Goal: Task Accomplishment & Management: Use online tool/utility

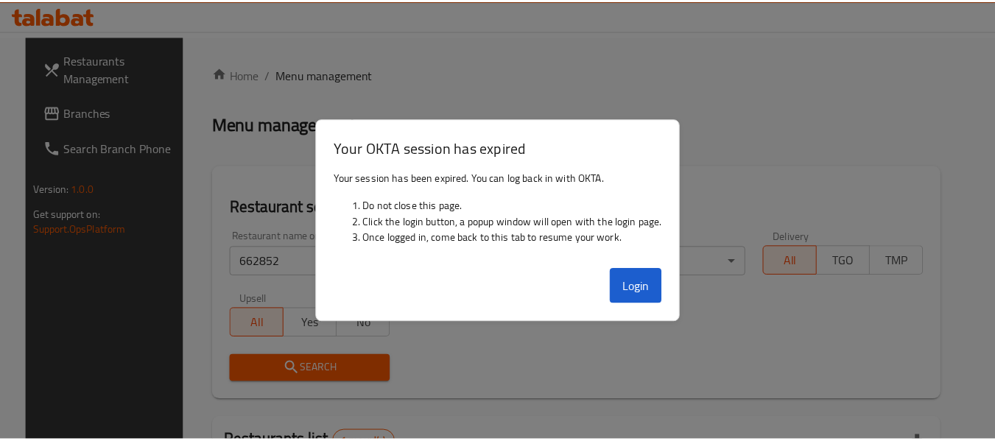
scroll to position [203, 0]
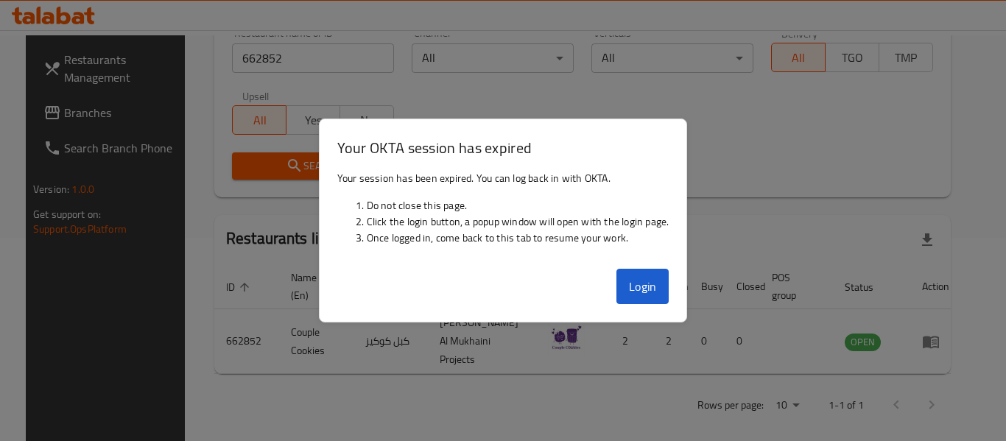
click at [614, 100] on div "Restaurant name or ID 662852 Restaurant name or ID Channel All ​ Verticals All …" at bounding box center [582, 103] width 719 height 169
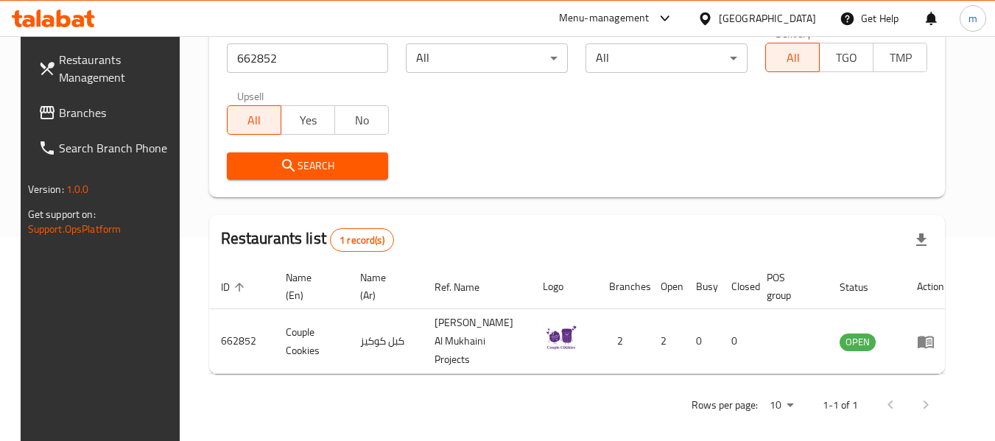
drag, startPoint x: 807, startPoint y: 17, endPoint x: 793, endPoint y: 31, distance: 19.3
click at [807, 17] on div "Oman" at bounding box center [767, 18] width 97 height 16
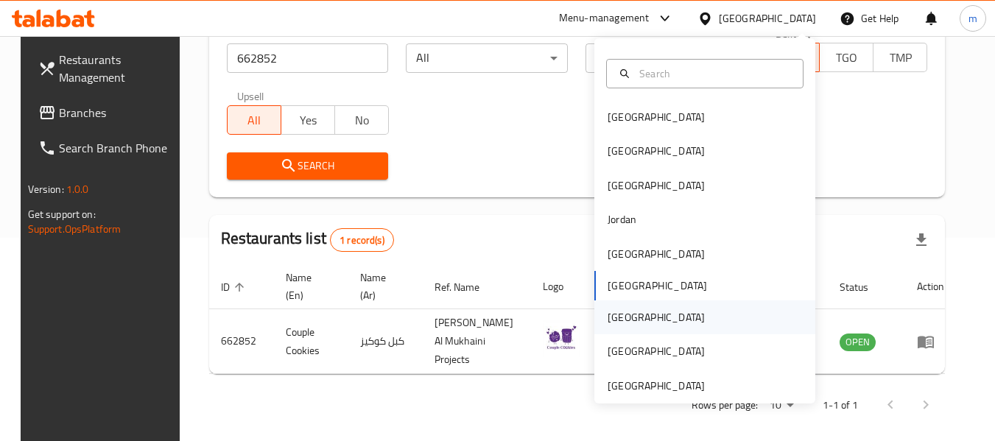
click at [628, 321] on div "[GEOGRAPHIC_DATA]" at bounding box center [656, 318] width 121 height 34
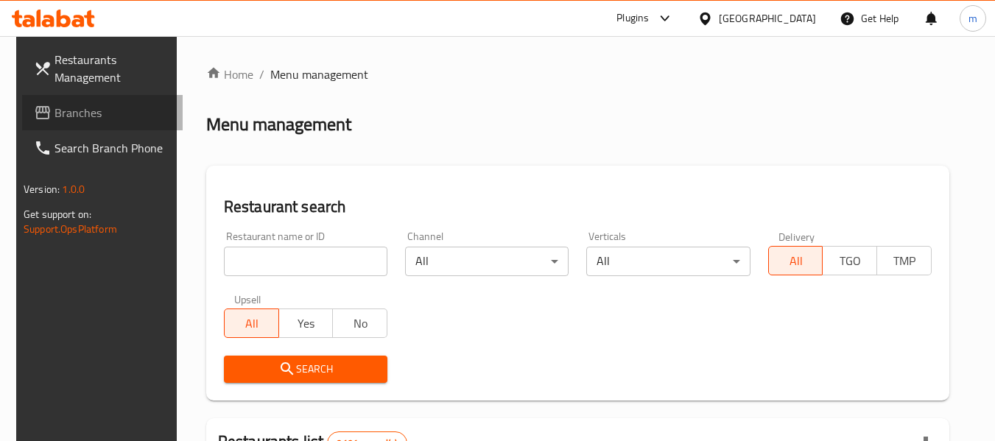
drag, startPoint x: 49, startPoint y: 113, endPoint x: 40, endPoint y: 138, distance: 26.1
click at [55, 113] on span "Branches" at bounding box center [113, 113] width 116 height 18
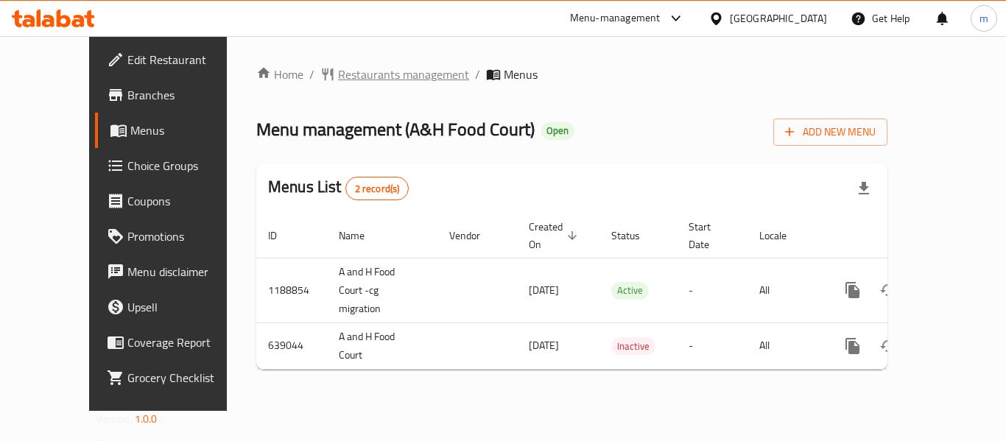
click at [338, 71] on span "Restaurants management" at bounding box center [403, 75] width 131 height 18
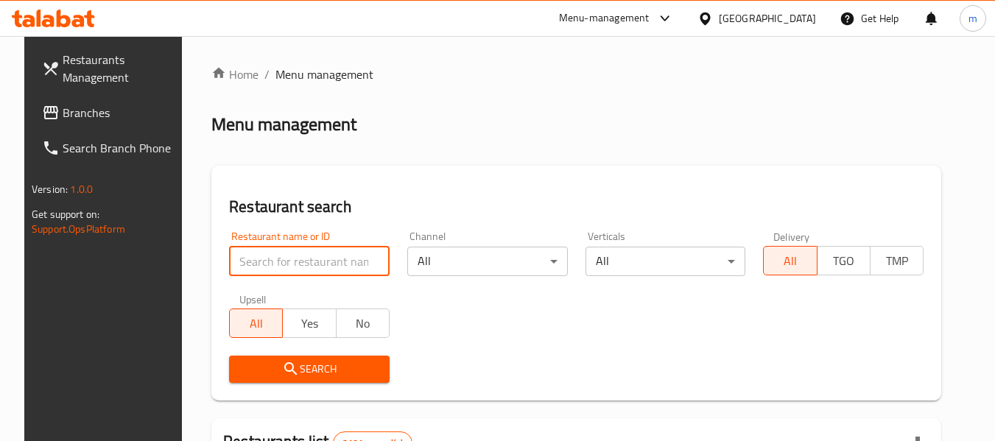
click at [302, 267] on input "search" at bounding box center [309, 261] width 161 height 29
paste input "640200"
type input "640200"
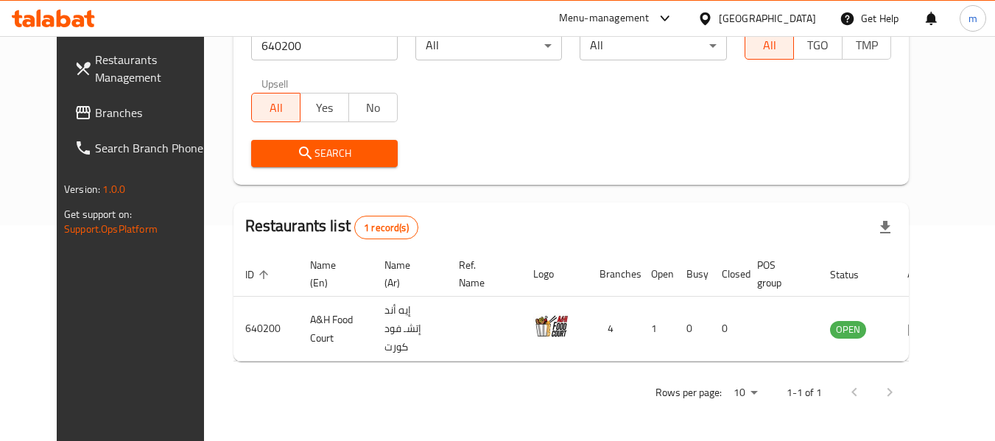
scroll to position [203, 0]
